Goal: Navigation & Orientation: Find specific page/section

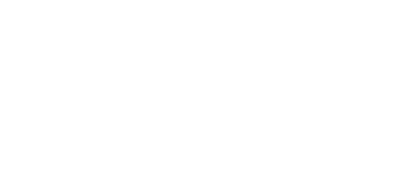
select select
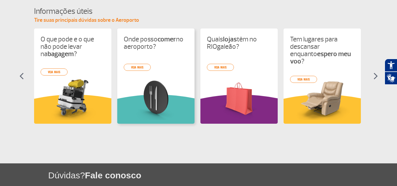
scroll to position [264, 0]
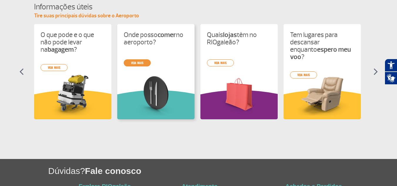
click at [133, 61] on link "veja mais" at bounding box center [137, 62] width 27 height 7
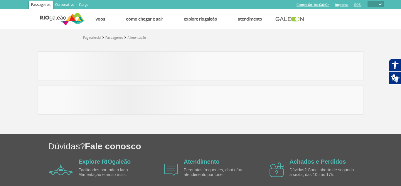
select select
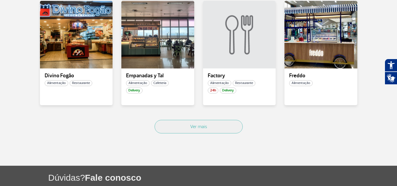
scroll to position [440, 0]
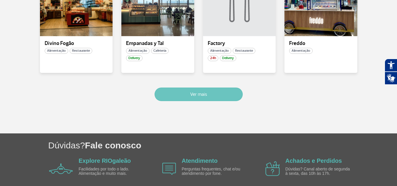
click at [226, 93] on button "Ver mais" at bounding box center [198, 95] width 88 height 14
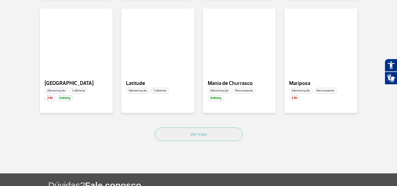
scroll to position [762, 0]
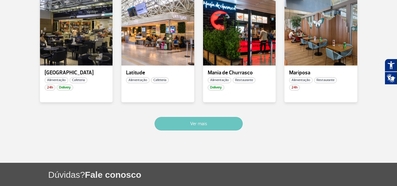
click at [178, 122] on button "Ver mais" at bounding box center [198, 124] width 88 height 14
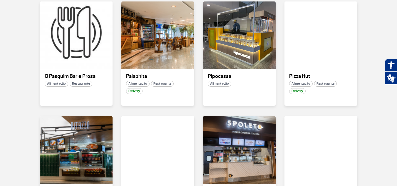
scroll to position [988, 0]
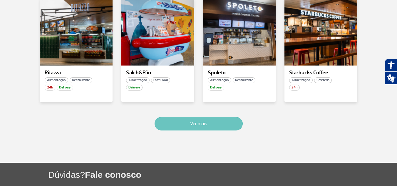
click at [197, 125] on button "Ver mais" at bounding box center [198, 124] width 88 height 14
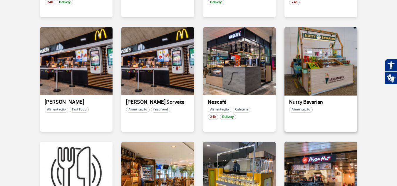
scroll to position [759, 0]
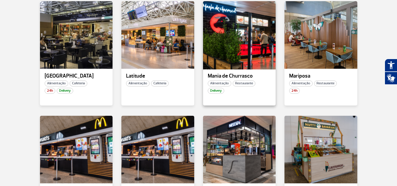
click at [245, 51] on div at bounding box center [239, 34] width 74 height 69
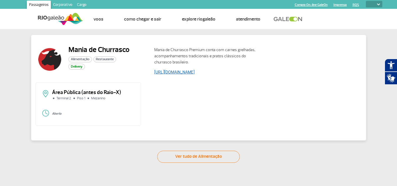
click at [177, 70] on link "[URL][DOMAIN_NAME]" at bounding box center [174, 72] width 40 height 5
